Goal: Book appointment/travel/reservation

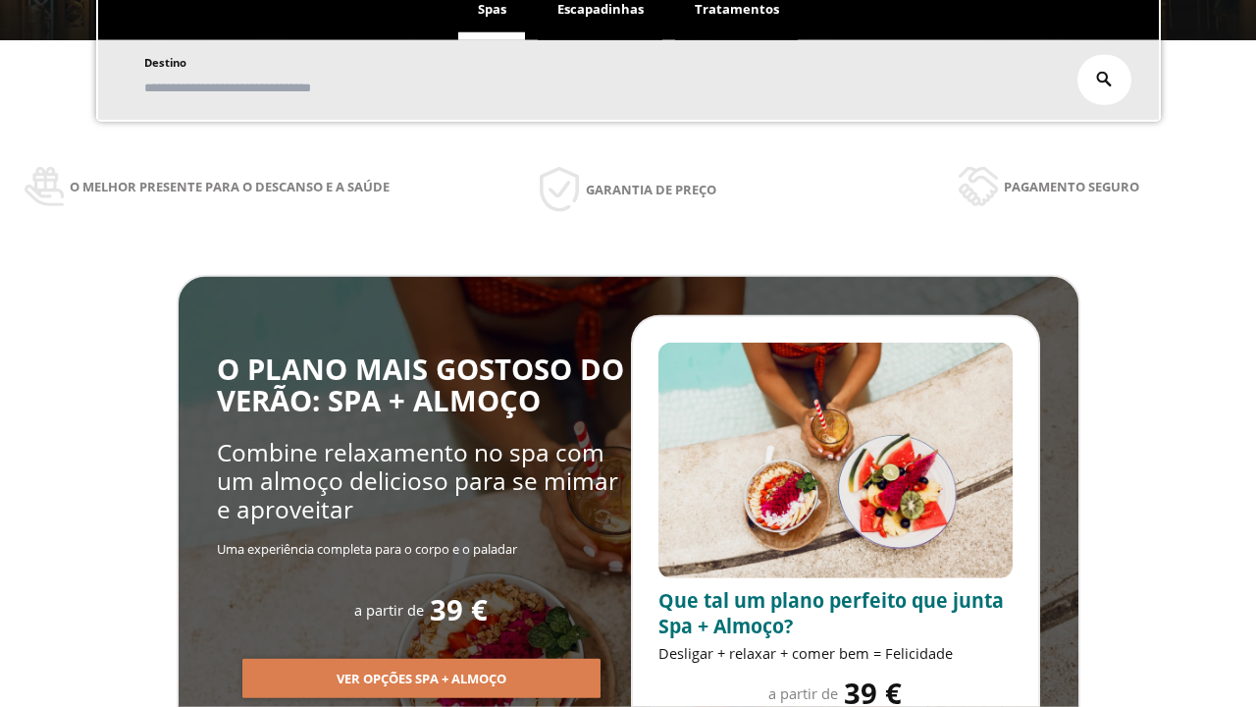
scroll to position [334, 0]
click at [601, 10] on span "Escapadinhas" at bounding box center [600, 9] width 86 height 18
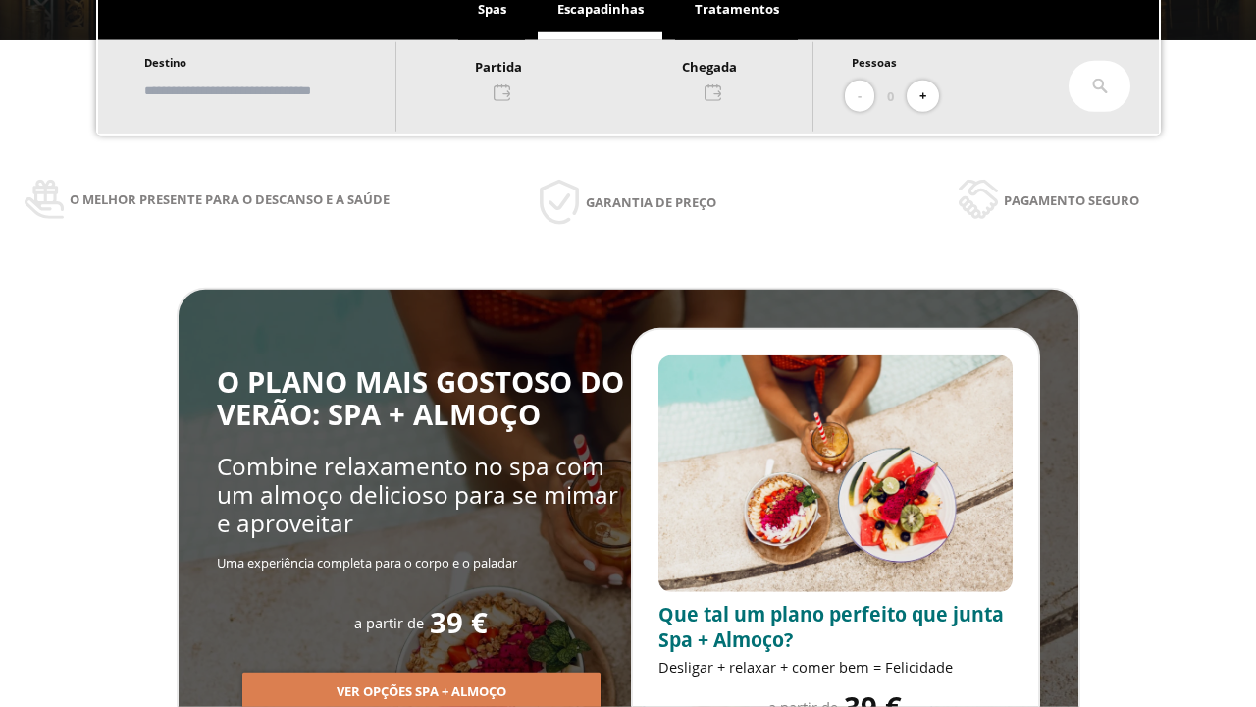
click at [277, 90] on input "text" at bounding box center [260, 91] width 244 height 34
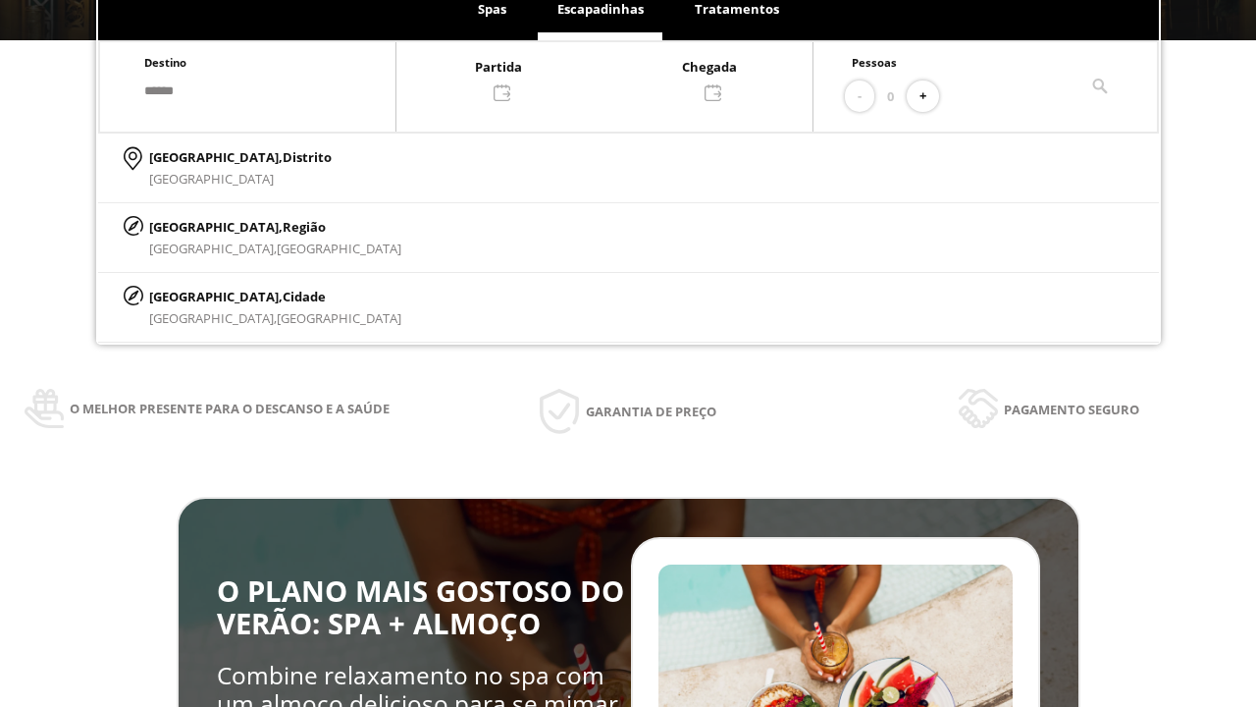
type input "******"
click at [196, 295] on p "[GEOGRAPHIC_DATA], Cidade" at bounding box center [275, 297] width 252 height 22
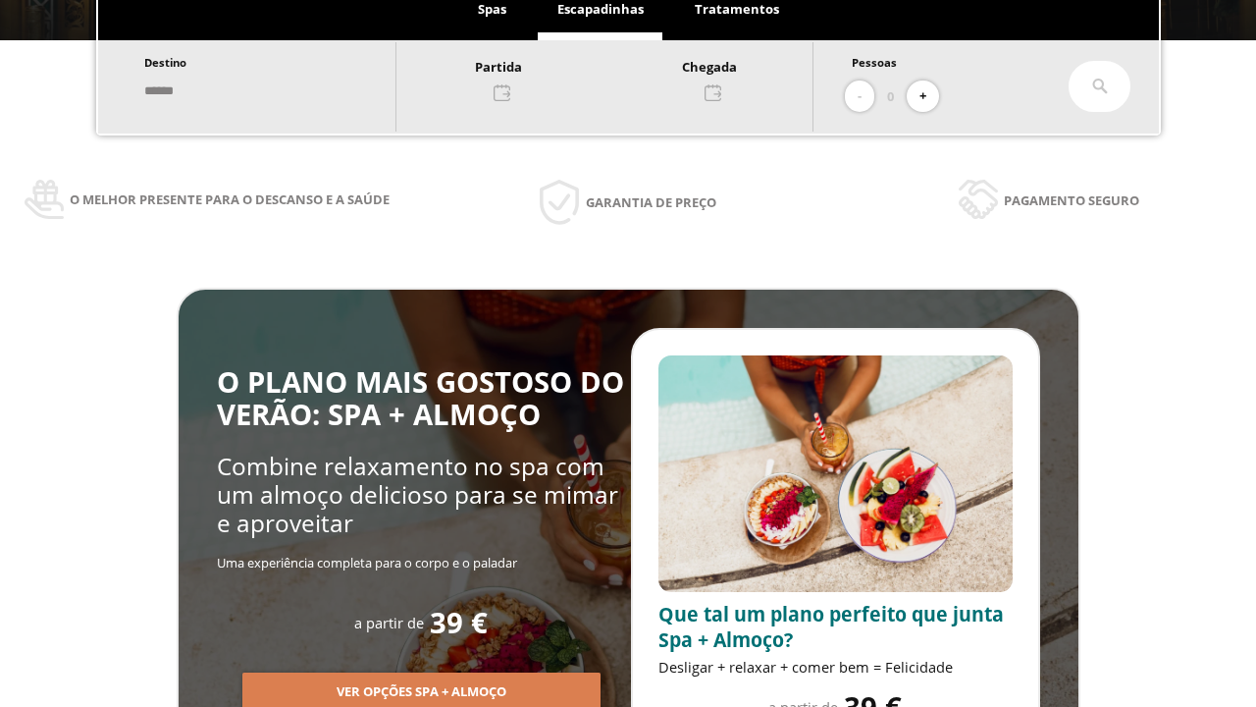
click at [624, 78] on div at bounding box center [605, 78] width 416 height 47
click at [435, 310] on div "17" at bounding box center [417, 293] width 34 height 34
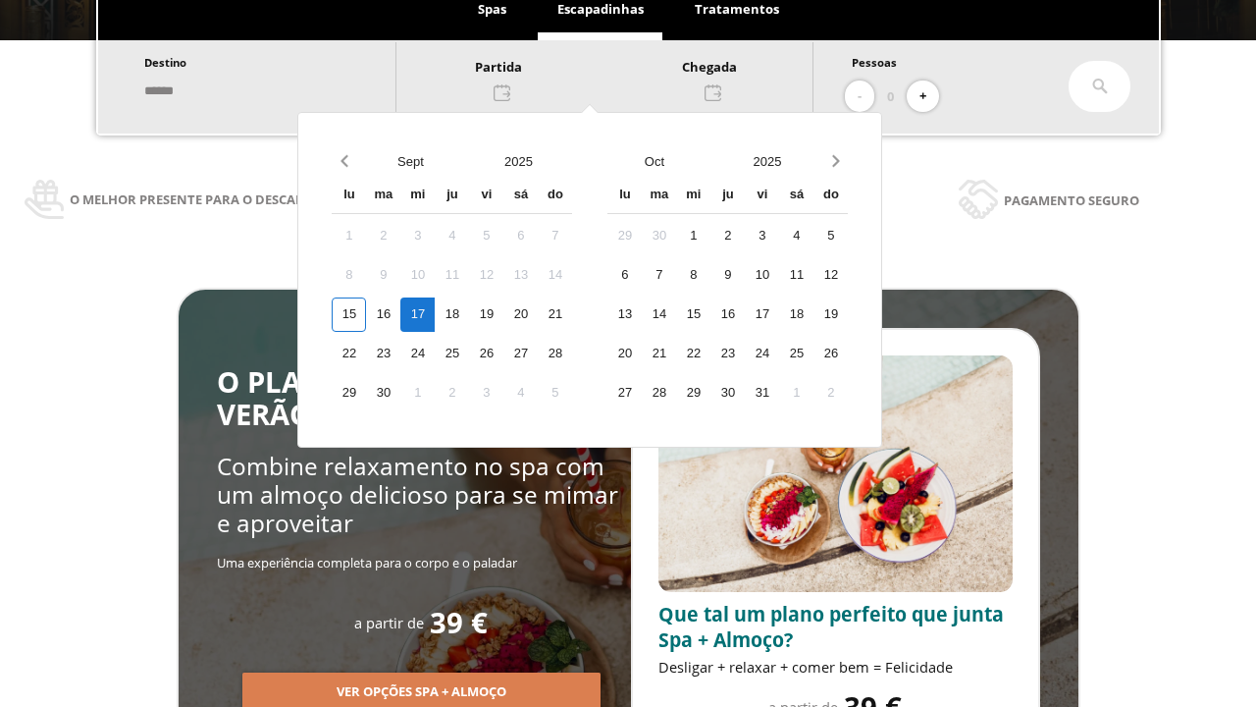
click at [469, 314] on div "18" at bounding box center [452, 314] width 34 height 34
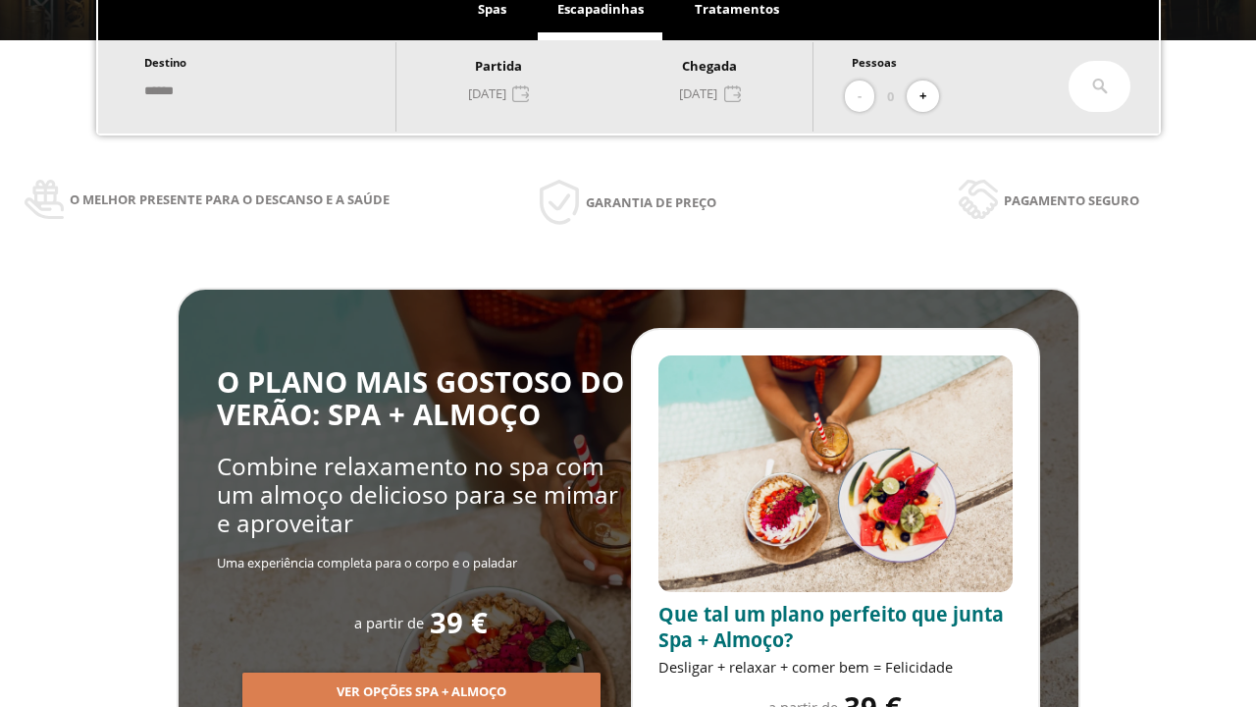
click at [929, 96] on button "+" at bounding box center [923, 96] width 32 height 32
